Goal: Task Accomplishment & Management: Use online tool/utility

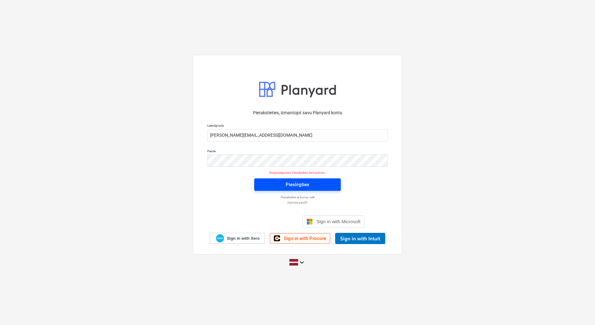
click at [315, 189] on button "Pieslēgties" at bounding box center [297, 184] width 86 height 12
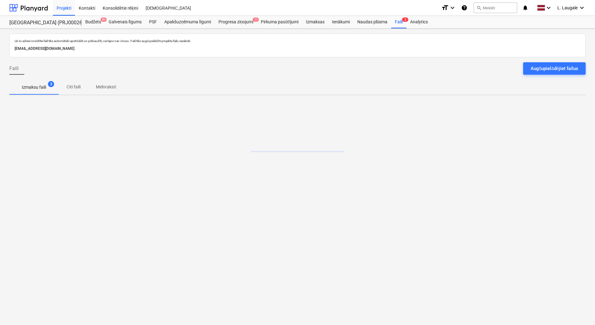
click at [99, 87] on p "Melnraksti" at bounding box center [106, 87] width 20 height 7
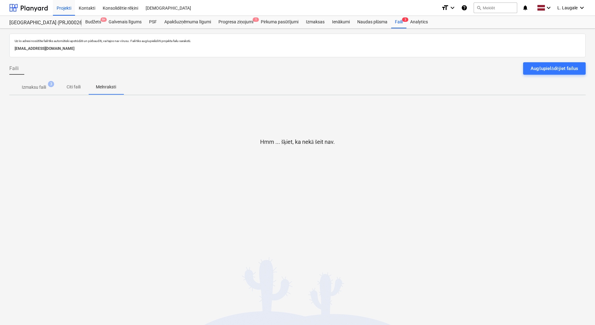
click at [30, 86] on p "Izmaksu faili" at bounding box center [34, 87] width 24 height 7
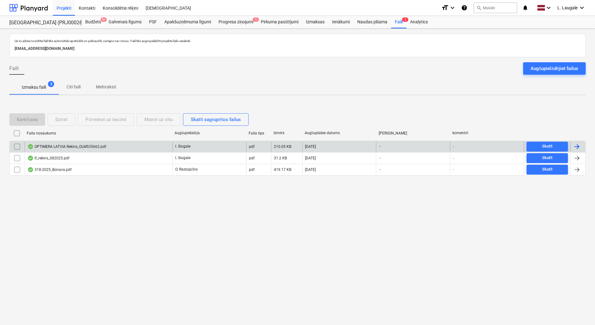
click at [152, 144] on div "OPTIMERA LATVIA Rekins_OLM535662.pdf" at bounding box center [99, 147] width 148 height 10
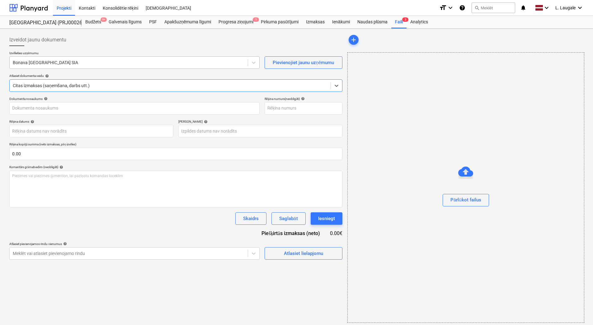
type input "OLM535662"
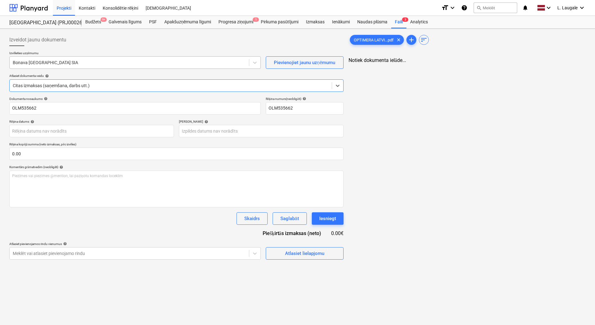
click at [124, 63] on div at bounding box center [129, 62] width 233 height 6
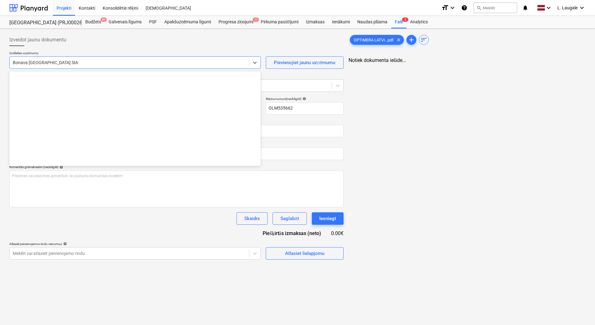
scroll to position [1143, 0]
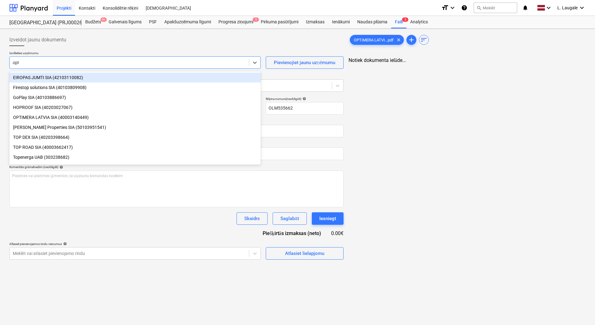
type input "opti"
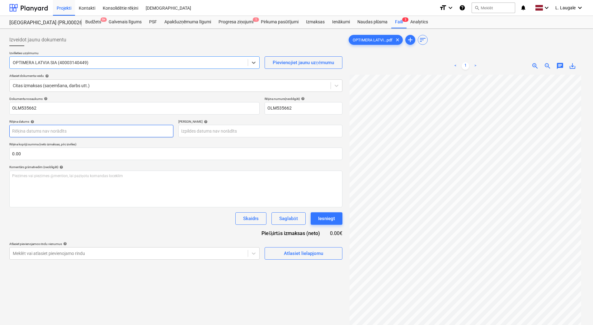
click at [109, 129] on body "Projekti Kontakti Konsolidētie rēķini Iesūtne format_size keyboard_arrow_down h…" at bounding box center [296, 162] width 593 height 325
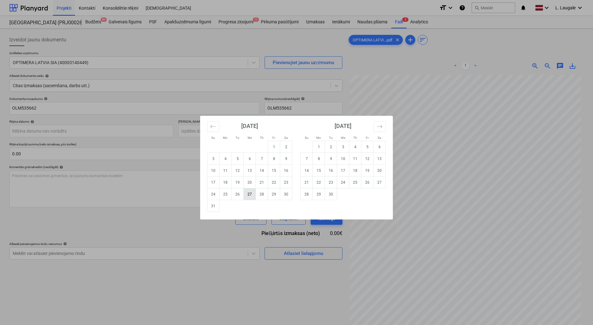
click at [247, 195] on td "27" at bounding box center [250, 194] width 12 height 12
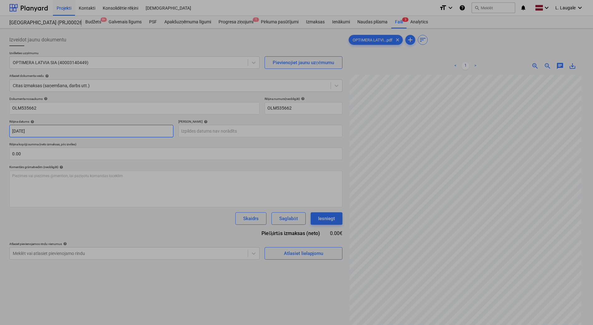
click at [94, 129] on body "Projekti Kontakti Konsolidētie rēķini Iesūtne format_size keyboard_arrow_down h…" at bounding box center [296, 162] width 593 height 325
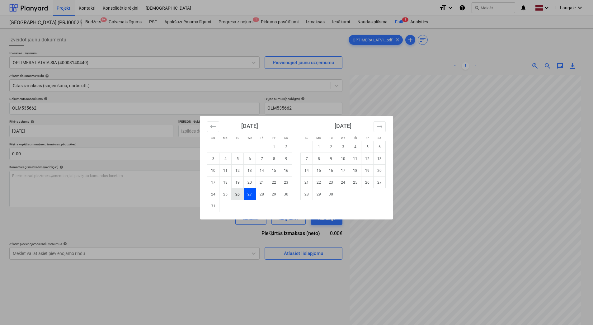
click at [238, 194] on td "26" at bounding box center [237, 194] width 12 height 12
type input "[DATE]"
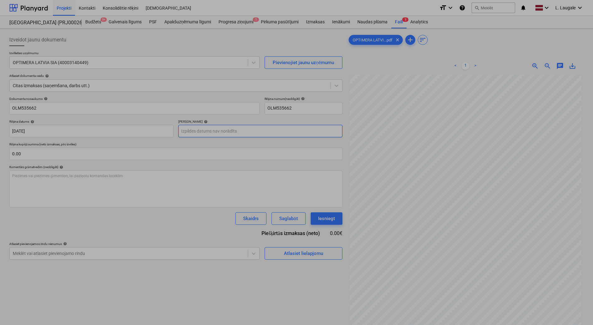
click at [210, 128] on body "Projekti Kontakti Konsolidētie rēķini Iesūtne format_size keyboard_arrow_down h…" at bounding box center [296, 162] width 593 height 325
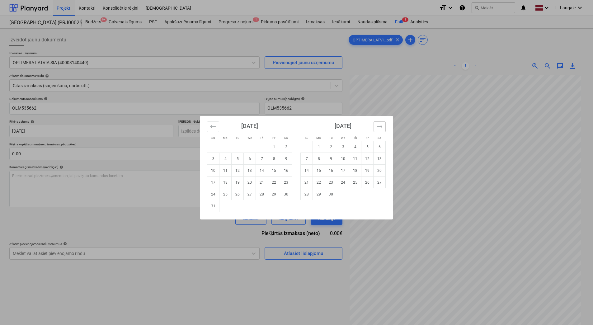
click at [380, 124] on icon "Move forward to switch to the next month." at bounding box center [379, 127] width 6 height 6
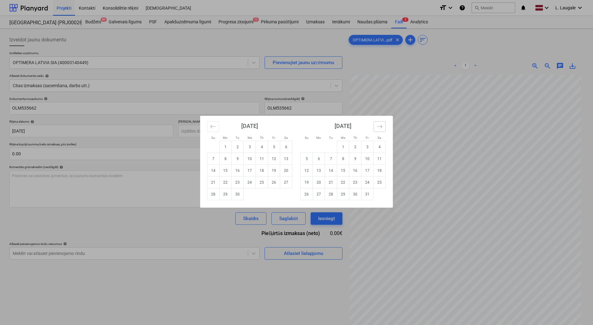
click at [380, 124] on icon "Move forward to switch to the next month." at bounding box center [379, 127] width 6 height 6
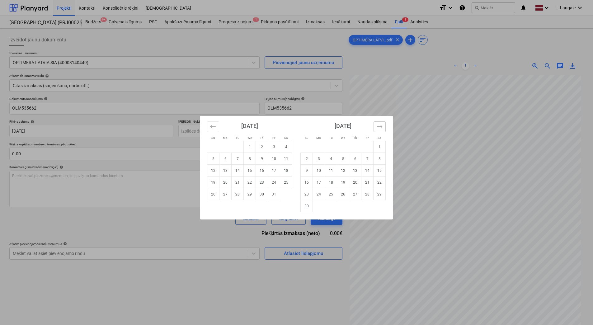
click at [380, 124] on icon "Move forward to switch to the next month." at bounding box center [379, 127] width 6 height 6
click at [343, 184] on td "24" at bounding box center [343, 182] width 12 height 12
type input "[DATE]"
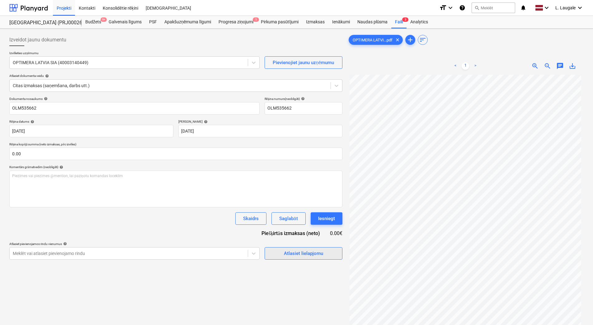
click at [307, 251] on div "Atlasiet lielapjomu" at bounding box center [303, 253] width 39 height 8
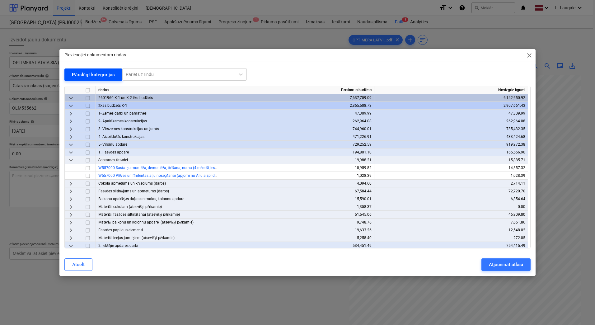
click at [74, 74] on div "Pārslēgt kategorijas" at bounding box center [93, 75] width 43 height 8
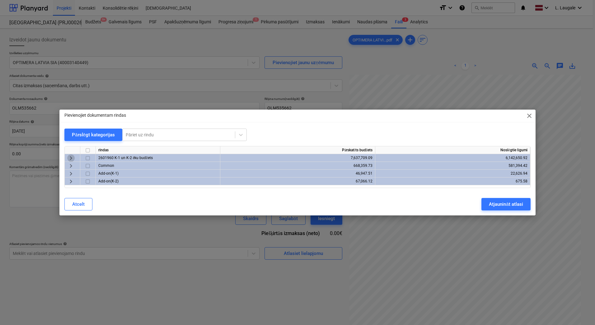
click at [72, 156] on span "keyboard_arrow_right" at bounding box center [70, 157] width 7 height 7
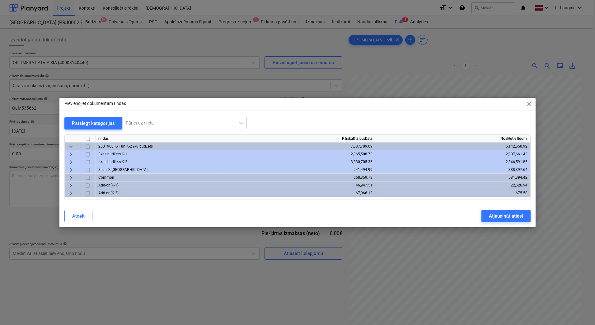
click at [71, 161] on span "keyboard_arrow_right" at bounding box center [70, 161] width 7 height 7
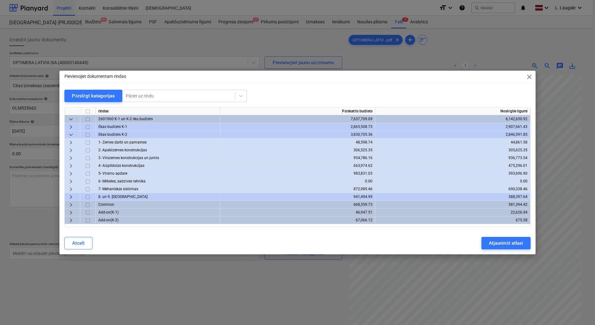
click at [69, 161] on span "keyboard_arrow_right" at bounding box center [70, 157] width 7 height 7
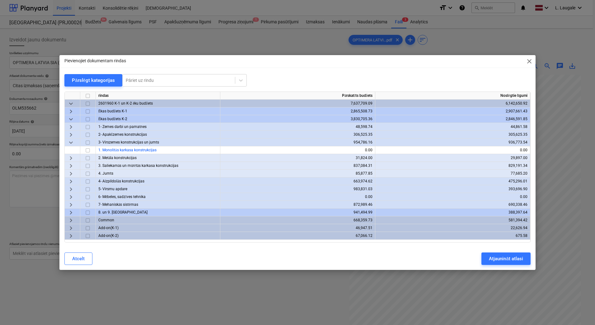
click at [69, 141] on span "keyboard_arrow_down" at bounding box center [70, 142] width 7 height 7
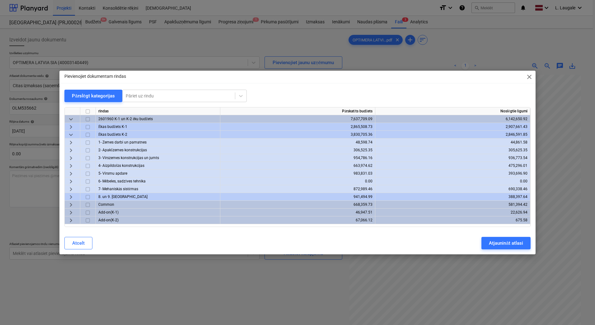
click at [69, 167] on span "keyboard_arrow_right" at bounding box center [70, 165] width 7 height 7
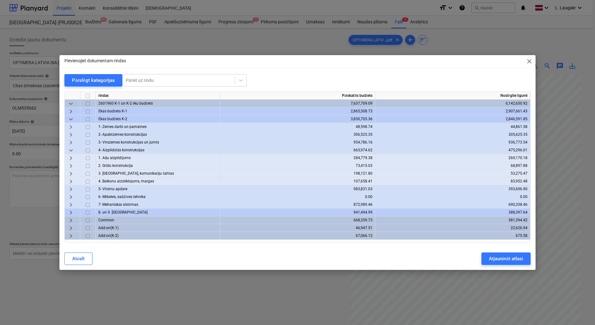
click at [69, 172] on span "keyboard_arrow_right" at bounding box center [70, 173] width 7 height 7
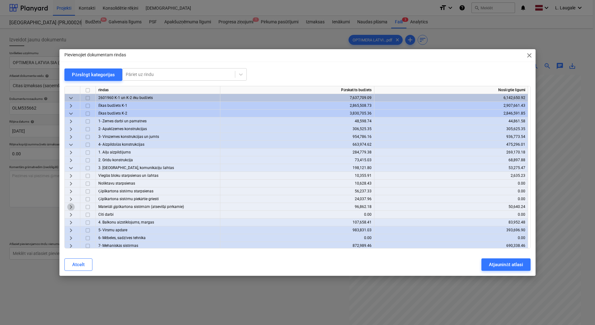
click at [73, 206] on span "keyboard_arrow_right" at bounding box center [70, 206] width 7 height 7
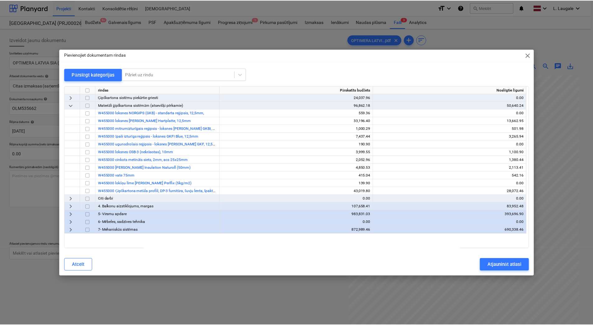
scroll to position [104, 0]
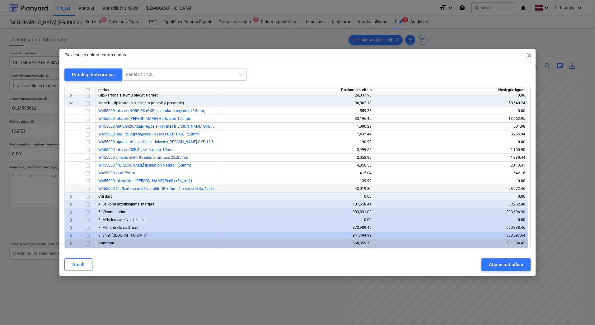
click at [89, 186] on input "checkbox" at bounding box center [87, 188] width 7 height 7
click at [523, 267] on button "Atjaunināt atlasi" at bounding box center [505, 264] width 49 height 12
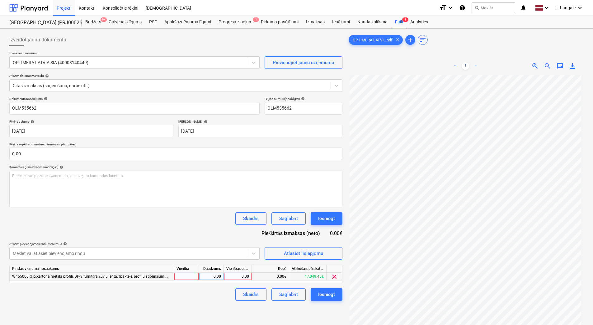
click at [188, 275] on div at bounding box center [186, 277] width 25 height 8
type input "1"
click at [210, 275] on div "0.00" at bounding box center [211, 277] width 20 height 8
click at [234, 276] on div "0.00" at bounding box center [237, 277] width 23 height 8
type input "125.52"
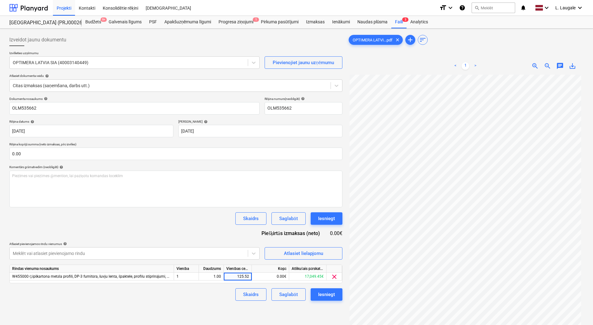
click at [228, 284] on div "Dokumenta nosaukums help OLM535662 Rēķina numurs (neobligāti) help OLM535662 Rē…" at bounding box center [175, 199] width 333 height 204
click at [284, 296] on div "Saglabāt" at bounding box center [288, 294] width 18 height 8
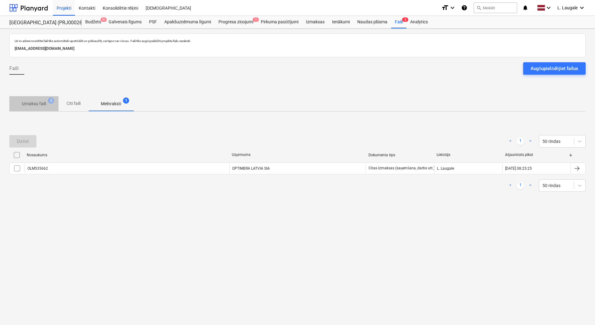
click at [33, 105] on p "Izmaksu faili" at bounding box center [34, 103] width 24 height 7
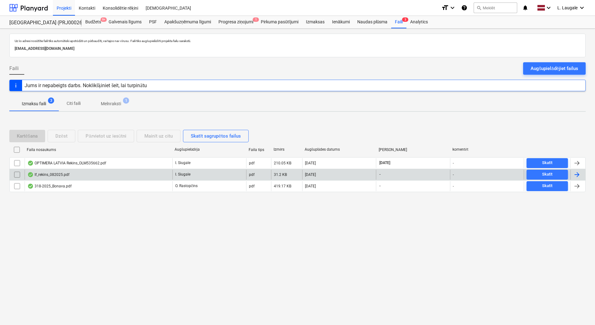
click at [67, 177] on div "If_rekins_082025.pdf" at bounding box center [99, 175] width 148 height 10
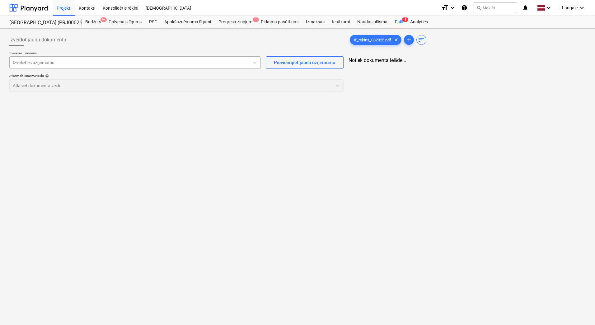
click at [72, 65] on div at bounding box center [129, 62] width 233 height 6
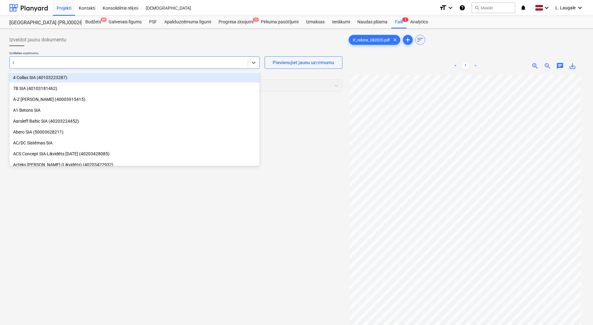
type input "if"
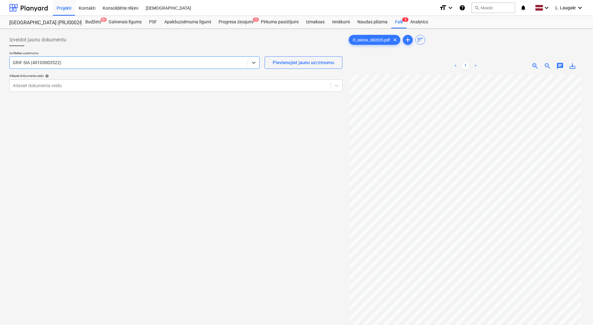
click at [72, 66] on div "GRIF SIA (40103003522)" at bounding box center [129, 62] width 238 height 9
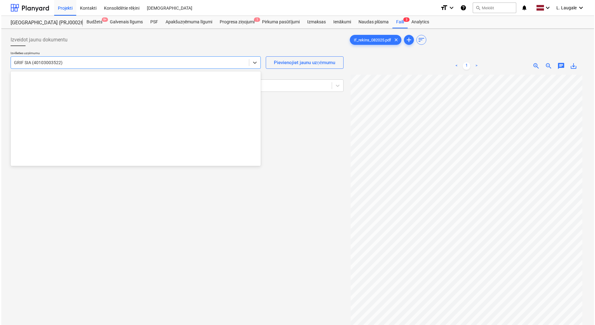
scroll to position [2679, 0]
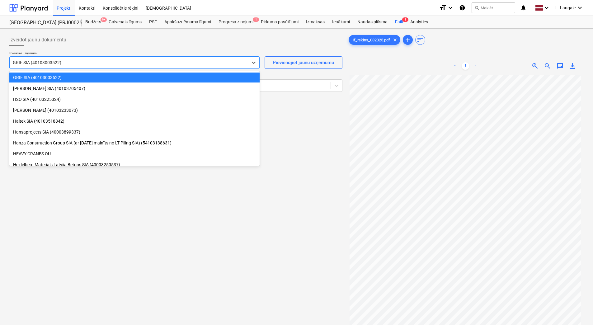
type input "if"
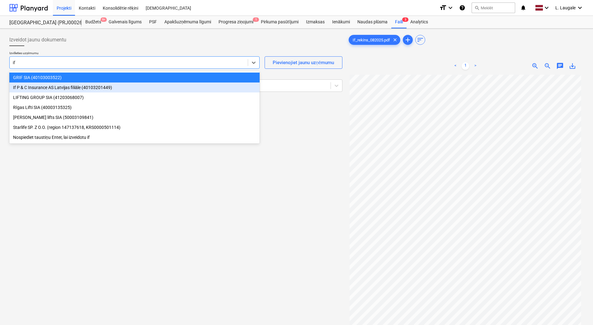
click at [76, 86] on div "If P & C Insurance AS Latvijas filiāle (40103201449)" at bounding box center [134, 87] width 250 height 10
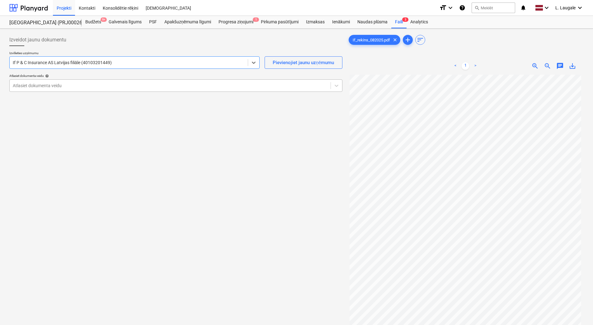
click at [77, 86] on div at bounding box center [170, 85] width 315 height 6
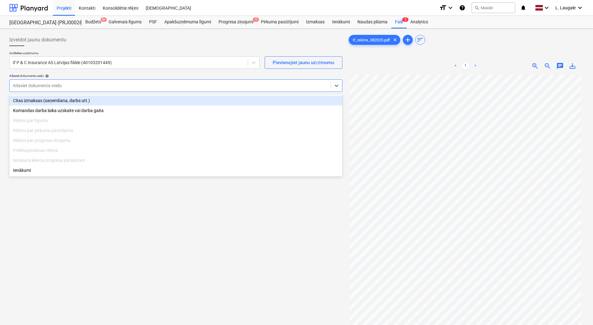
click at [78, 100] on div "Citas izmaksas (saņemšana, darbs utt.)" at bounding box center [175, 101] width 333 height 10
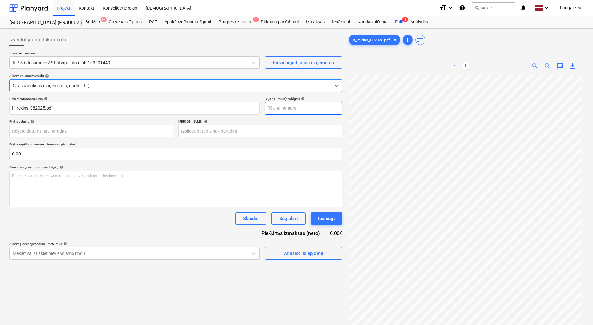
click at [310, 109] on input "text" at bounding box center [303, 108] width 78 height 12
type input "0825"
click at [288, 140] on div "Dokumenta nosaukums help If_rekins_082025.pdf Rēķina numurs (neobligāti) help 0…" at bounding box center [175, 178] width 333 height 163
click at [307, 250] on div "Atlasiet lielapjomu" at bounding box center [303, 253] width 39 height 8
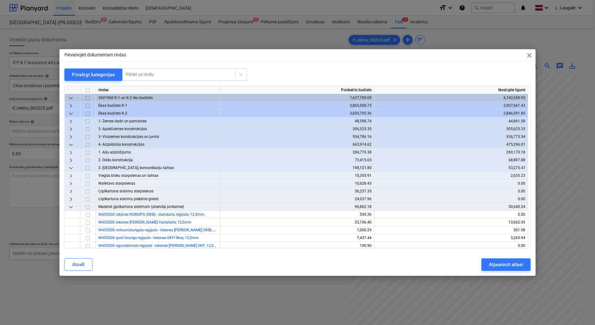
click at [71, 111] on span "keyboard_arrow_down" at bounding box center [70, 113] width 7 height 7
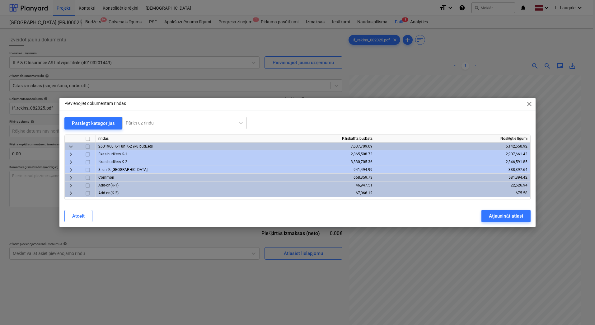
click at [71, 171] on span "keyboard_arrow_right" at bounding box center [70, 169] width 7 height 7
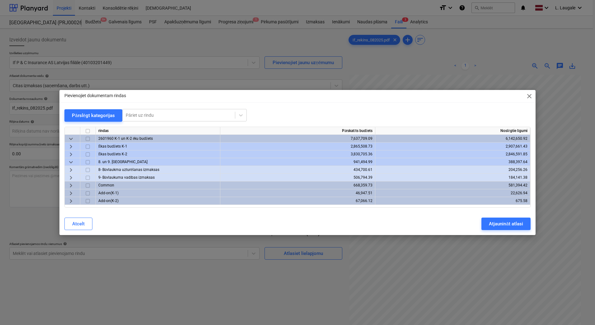
click at [73, 178] on span "keyboard_arrow_right" at bounding box center [70, 177] width 7 height 7
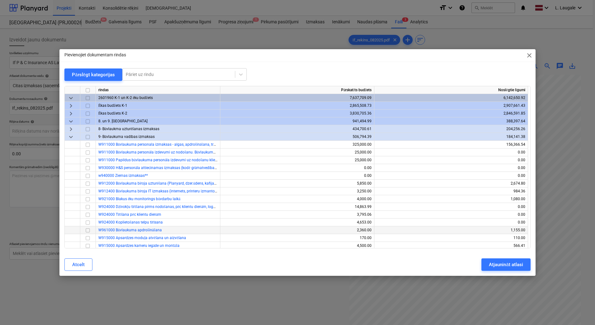
click at [88, 228] on input "checkbox" at bounding box center [87, 230] width 7 height 7
click at [491, 270] on button "Atjaunināt atlasi" at bounding box center [505, 264] width 49 height 12
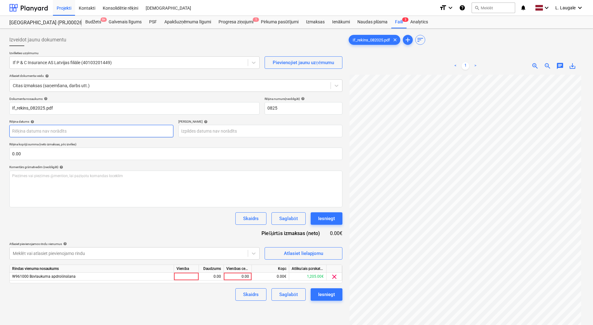
click at [44, 129] on body "Projekti Kontakti Konsolidētie rēķini Iesūtne format_size keyboard_arrow_down h…" at bounding box center [296, 162] width 593 height 325
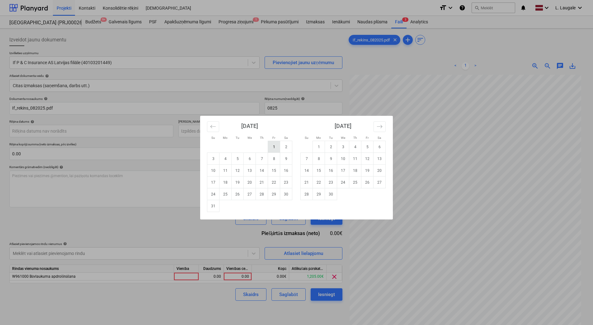
click at [270, 148] on td "1" at bounding box center [274, 147] width 12 height 12
type input "[DATE]"
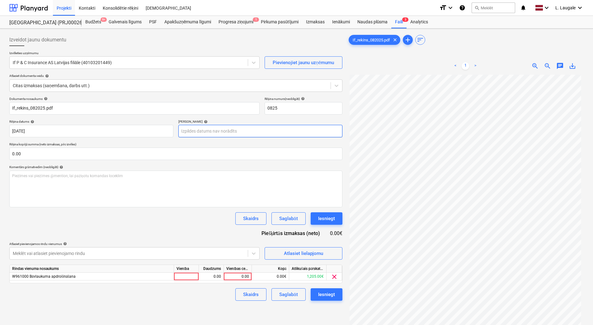
click at [228, 126] on body "Projekti Kontakti Konsolidētie rēķini Iesūtne format_size keyboard_arrow_down h…" at bounding box center [296, 162] width 593 height 325
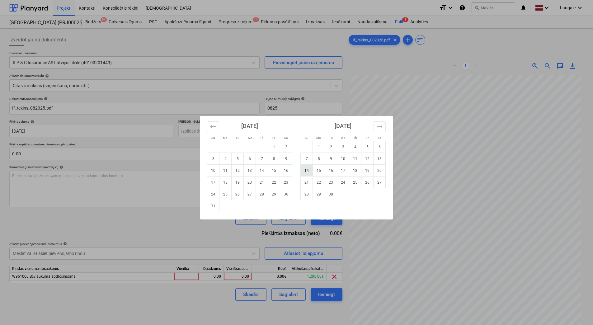
click at [307, 175] on td "14" at bounding box center [307, 171] width 12 height 12
type input "[DATE]"
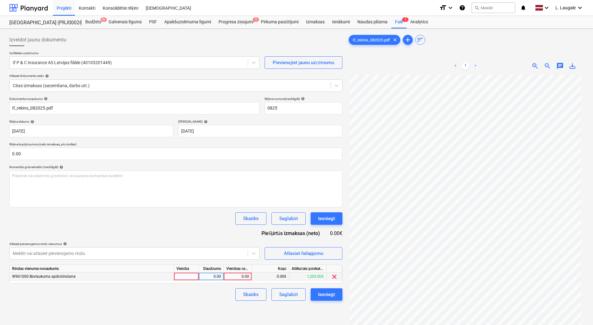
click at [191, 277] on div at bounding box center [186, 277] width 25 height 8
type input "1"
click at [212, 277] on div "0.00" at bounding box center [211, 277] width 20 height 8
click at [231, 279] on div "0.00" at bounding box center [237, 277] width 23 height 8
type input "165"
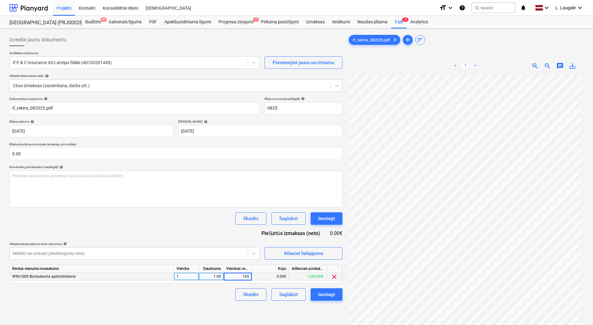
click at [160, 241] on div "Dokumenta nosaukums help If_rekins_082025.pdf Rēķina numurs (neobligāti) help 0…" at bounding box center [175, 199] width 333 height 204
click at [291, 296] on div "Saglabāt" at bounding box center [288, 294] width 18 height 8
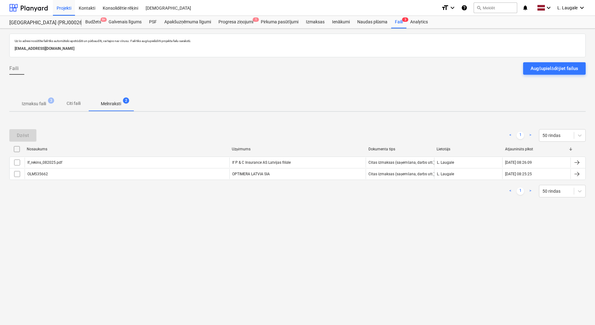
click at [46, 103] on span "Izmaksu faili 3" at bounding box center [34, 103] width 34 height 7
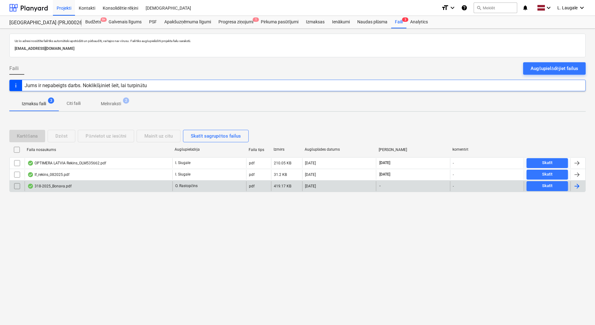
click at [81, 184] on div "318-2025_Bonava.pdf" at bounding box center [99, 186] width 148 height 10
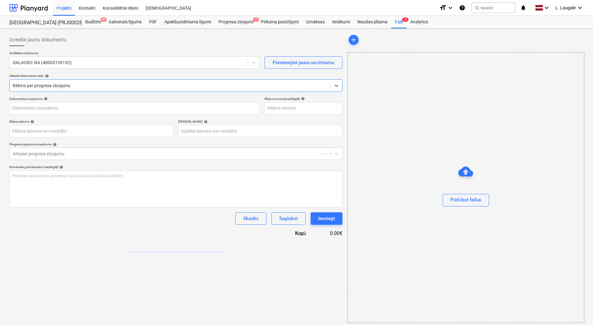
type input "318-2025"
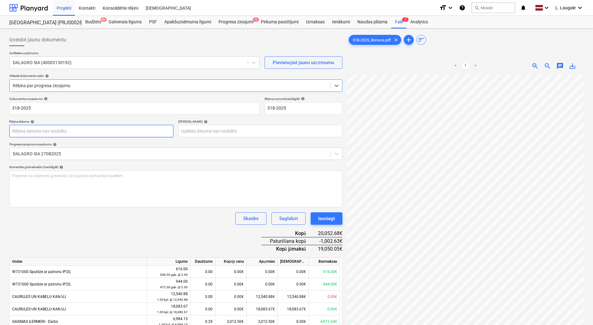
click at [82, 132] on body "Projekti Kontakti Konsolidētie rēķini Iesūtne format_size keyboard_arrow_down h…" at bounding box center [296, 162] width 593 height 325
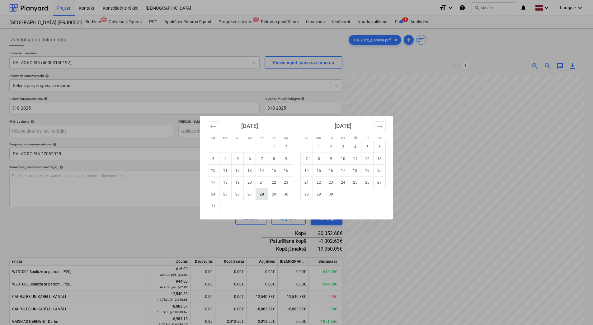
click at [264, 196] on td "28" at bounding box center [262, 194] width 12 height 12
type input "[DATE]"
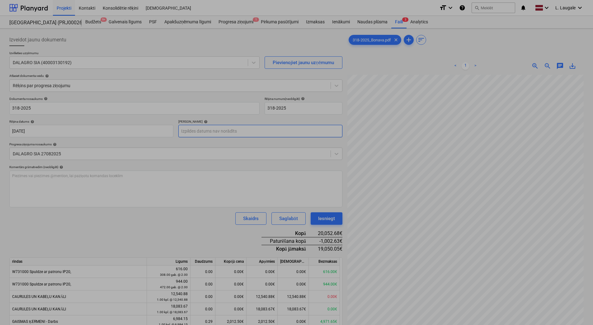
click at [243, 127] on body "Projekti Kontakti Konsolidētie rēķini Iesūtne format_size keyboard_arrow_down h…" at bounding box center [296, 162] width 593 height 325
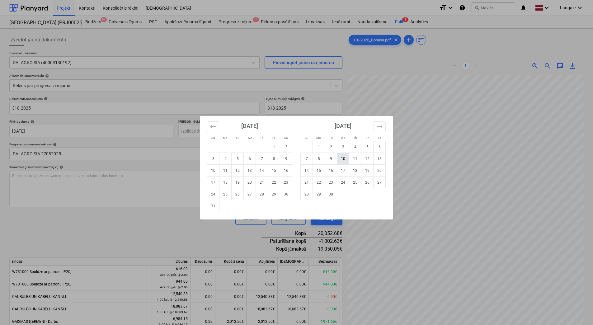
click at [339, 161] on td "10" at bounding box center [343, 159] width 12 height 12
type input "[DATE]"
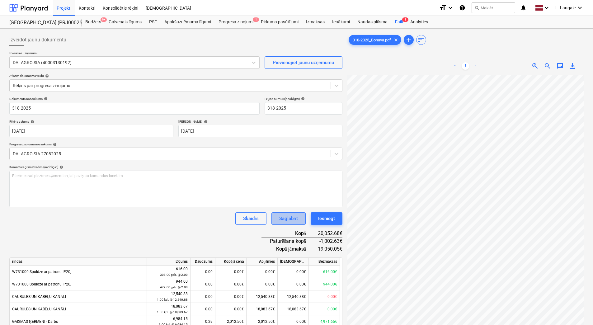
click at [283, 221] on div "Saglabāt" at bounding box center [288, 218] width 18 height 8
